Goal: Register for event/course

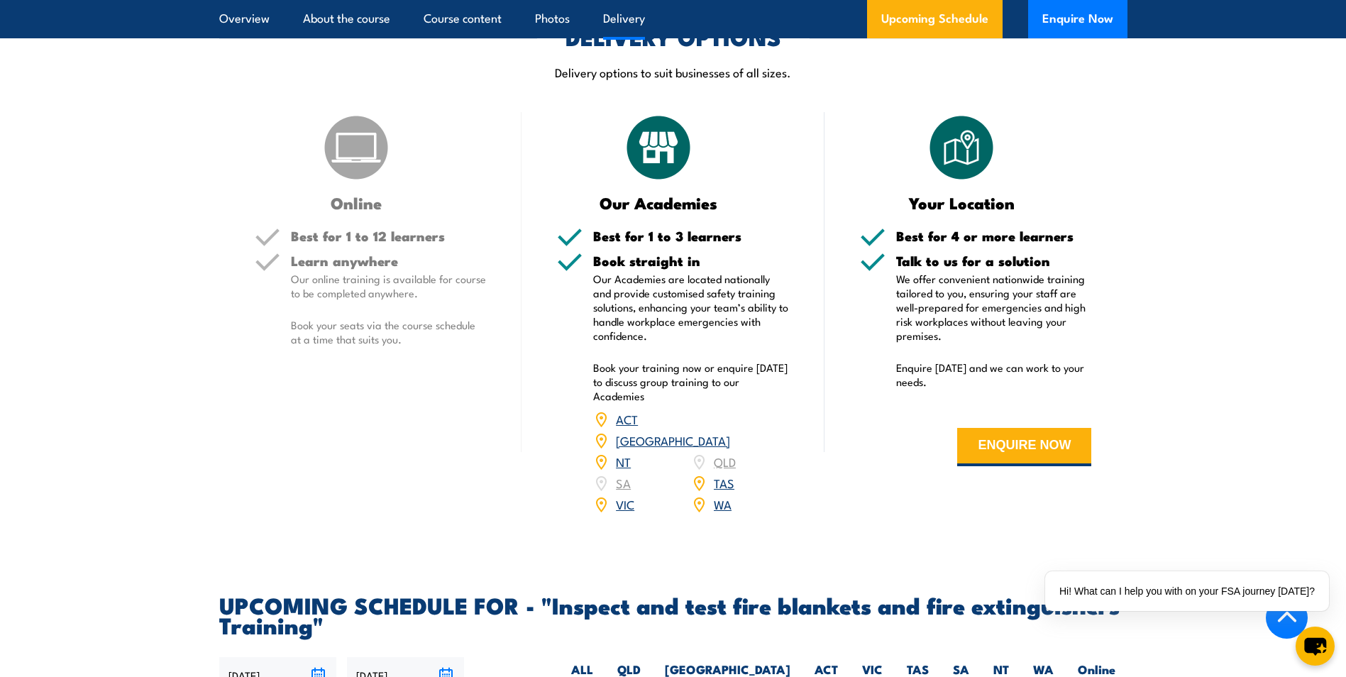
scroll to position [1987, 0]
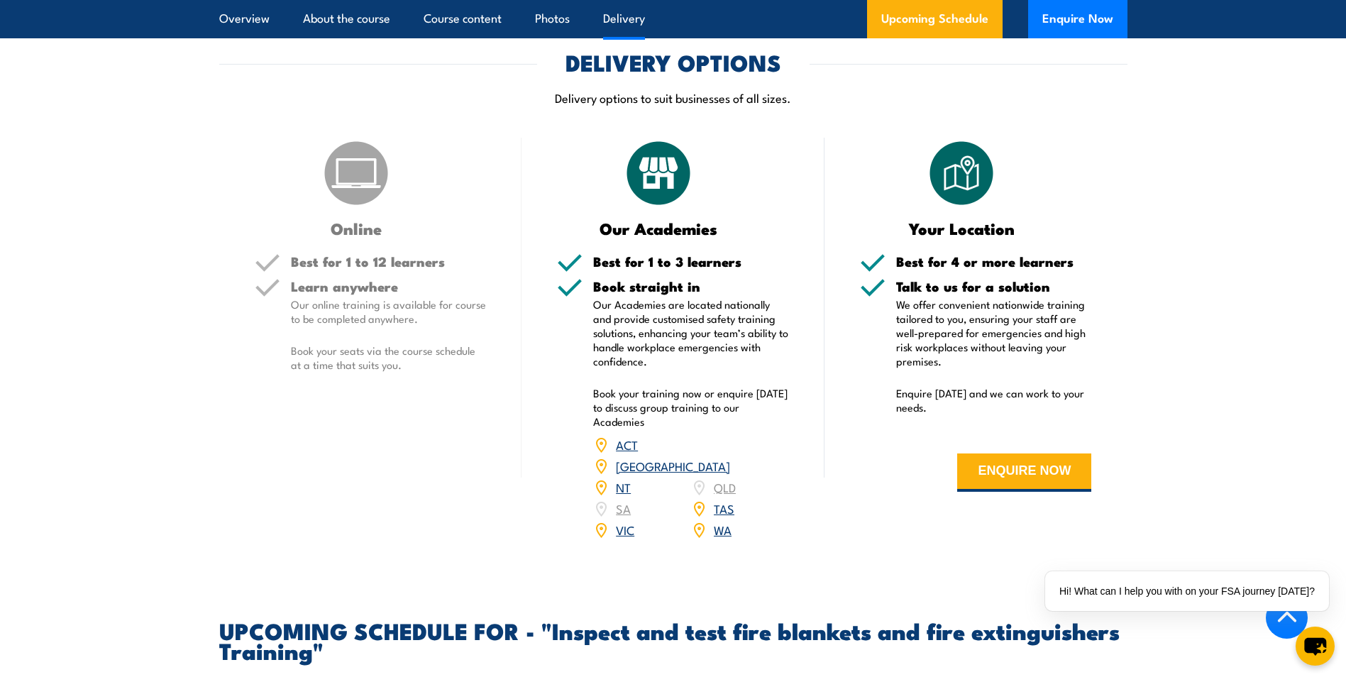
click at [721, 538] on link "WA" at bounding box center [723, 529] width 18 height 17
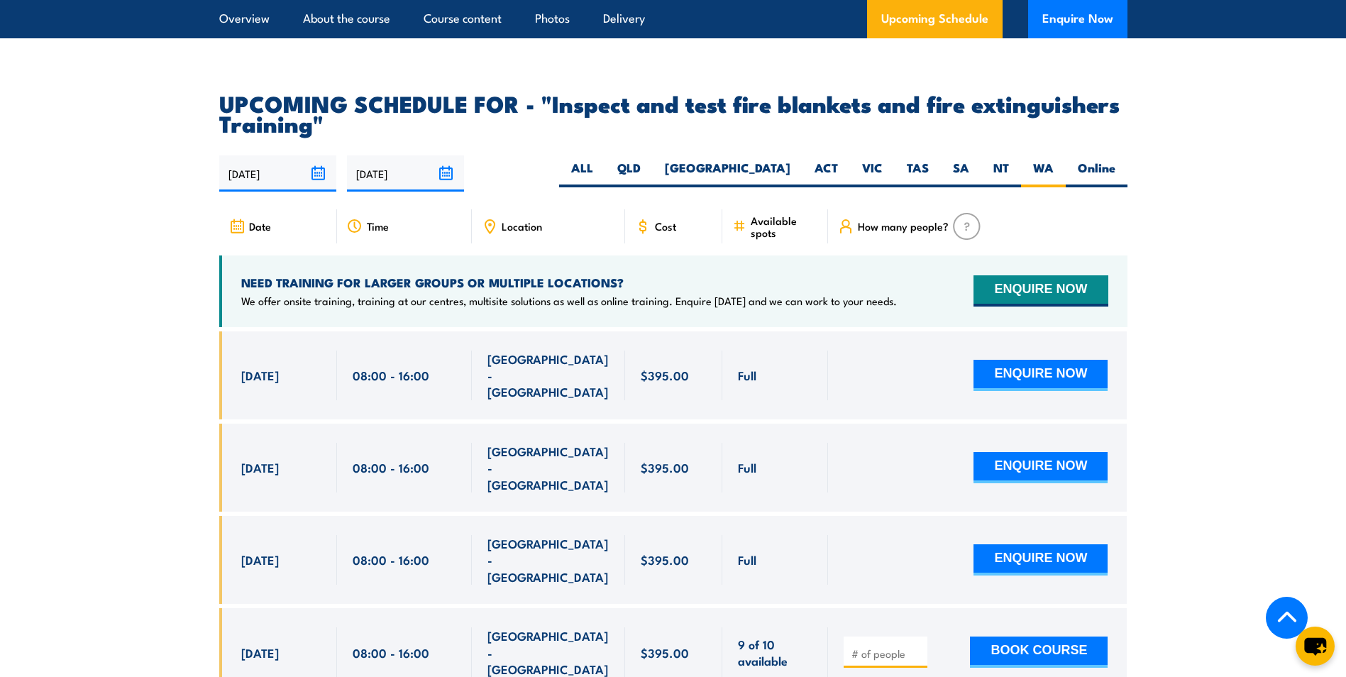
scroll to position [2484, 0]
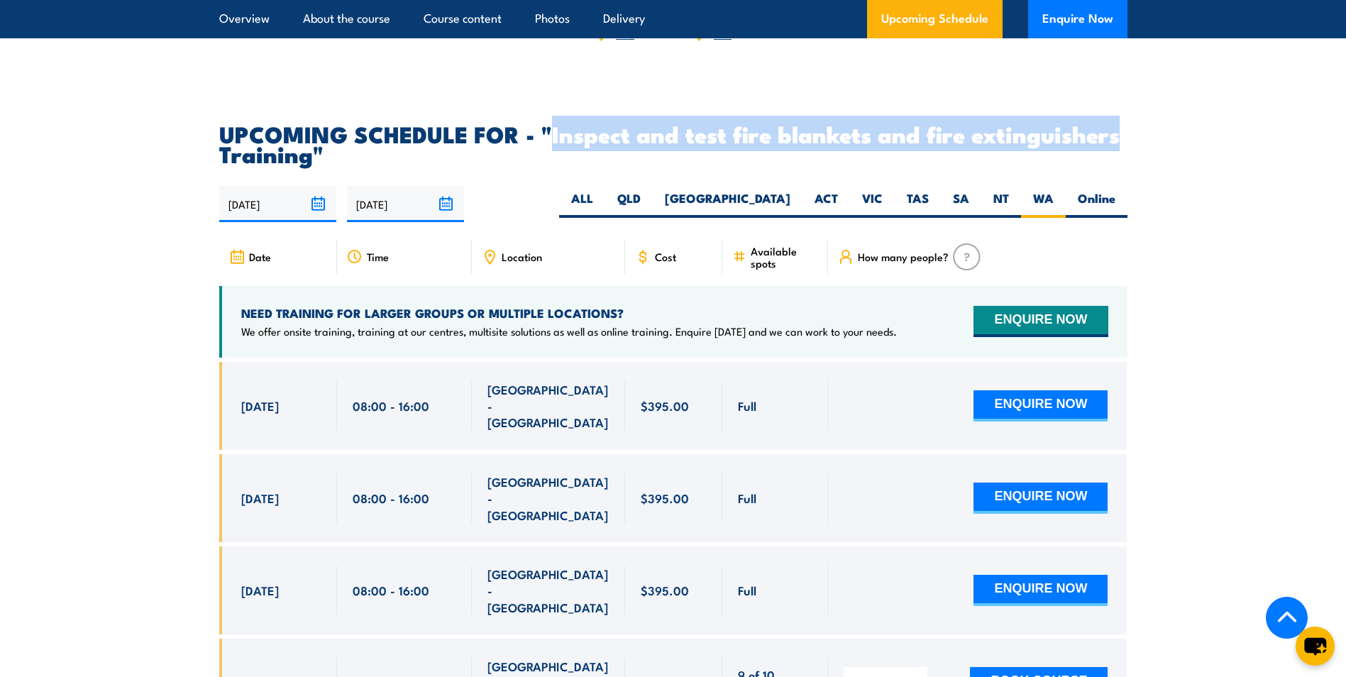
drag, startPoint x: 553, startPoint y: 165, endPoint x: 1120, endPoint y: 162, distance: 567.7
click at [1120, 162] on h2 "UPCOMING SCHEDULE FOR - "Inspect and test fire blankets and fire extinguishers …" at bounding box center [673, 143] width 908 height 40
copy h2 "Inspect and test fire blankets and fire extinguishers"
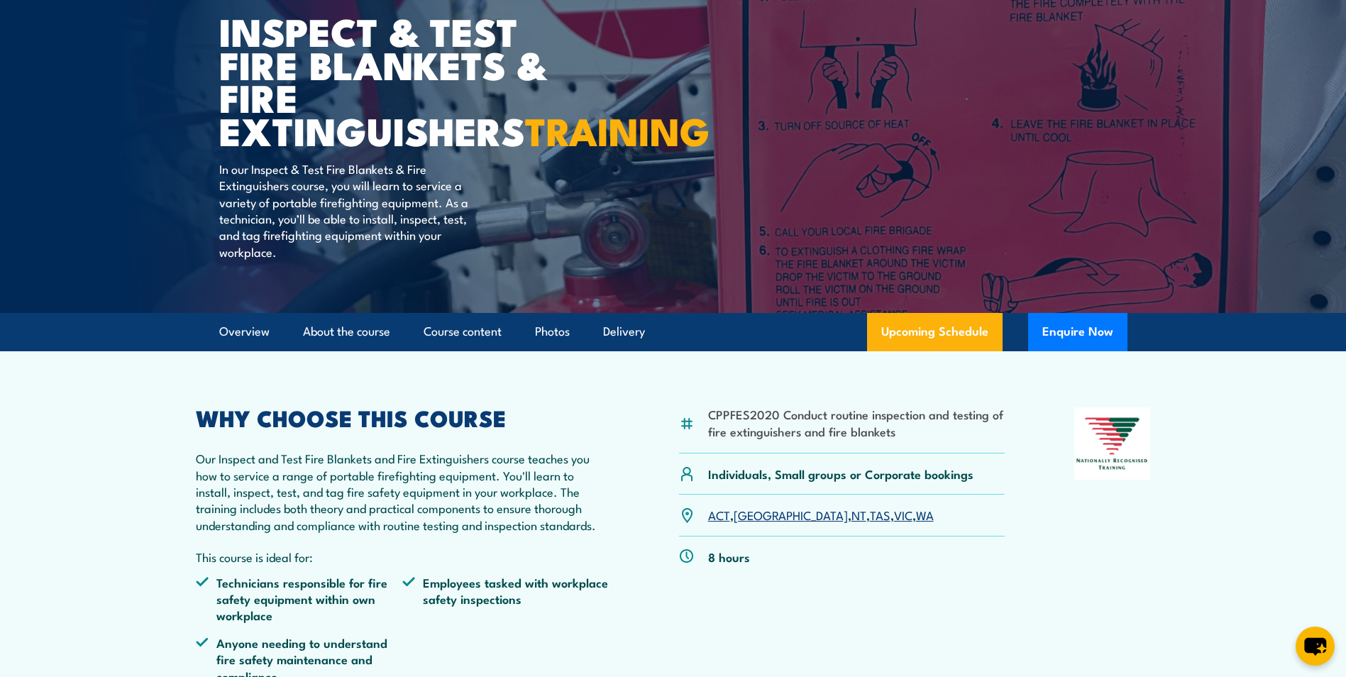
scroll to position [0, 0]
